Goal: Task Accomplishment & Management: Manage account settings

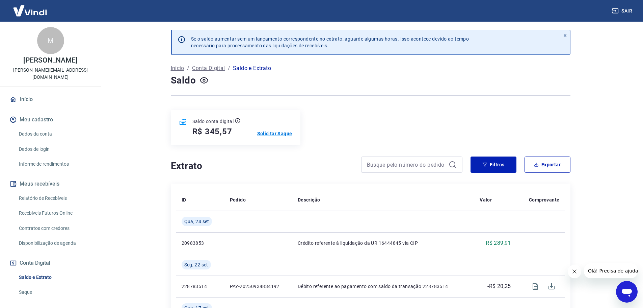
click at [273, 133] on p "Solicitar Saque" at bounding box center [274, 133] width 35 height 7
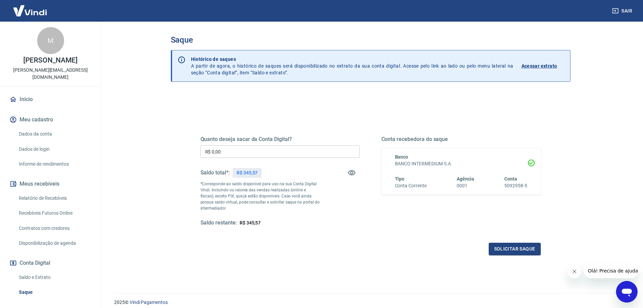
click at [242, 145] on div "Quanto deseja sacar da Conta Digital? R$ 0,00 ​ Saldo total*: R$ 345,57 *Corres…" at bounding box center [280, 181] width 159 height 90
click at [238, 154] on input "R$ 0,00" at bounding box center [280, 151] width 159 height 12
type input "R$ 300,00"
click at [516, 249] on button "Solicitar saque" at bounding box center [515, 248] width 52 height 12
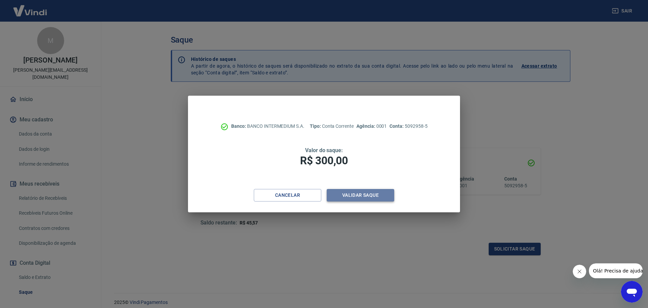
click at [366, 195] on button "Validar saque" at bounding box center [361, 195] width 68 height 12
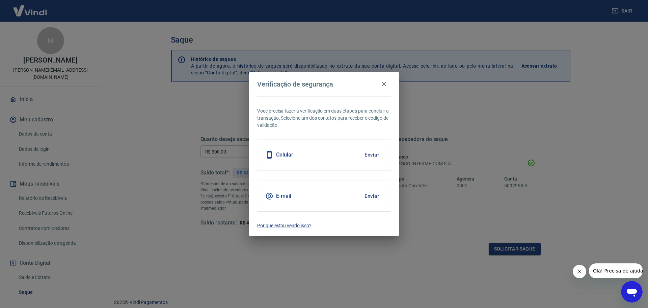
click at [372, 197] on button "Enviar" at bounding box center [372, 196] width 22 height 14
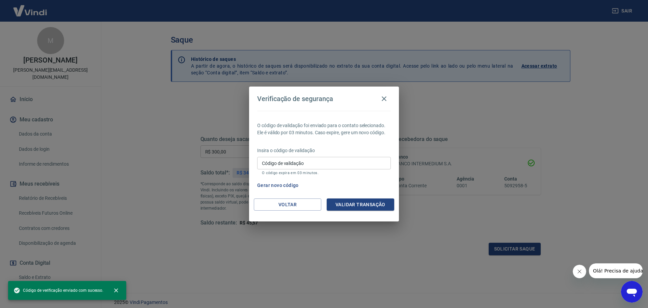
click at [304, 165] on input "Código de validação" at bounding box center [324, 163] width 134 height 12
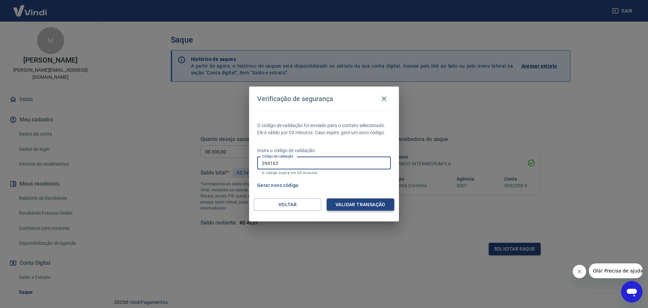
type input "294163"
click at [361, 203] on button "Validar transação" at bounding box center [361, 204] width 68 height 12
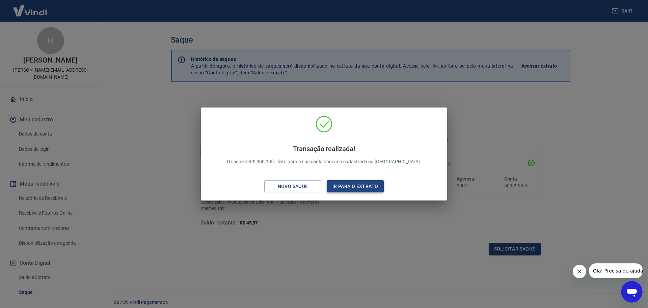
click at [346, 187] on button "Ir para o extrato" at bounding box center [355, 186] width 57 height 12
